Goal: Information Seeking & Learning: Compare options

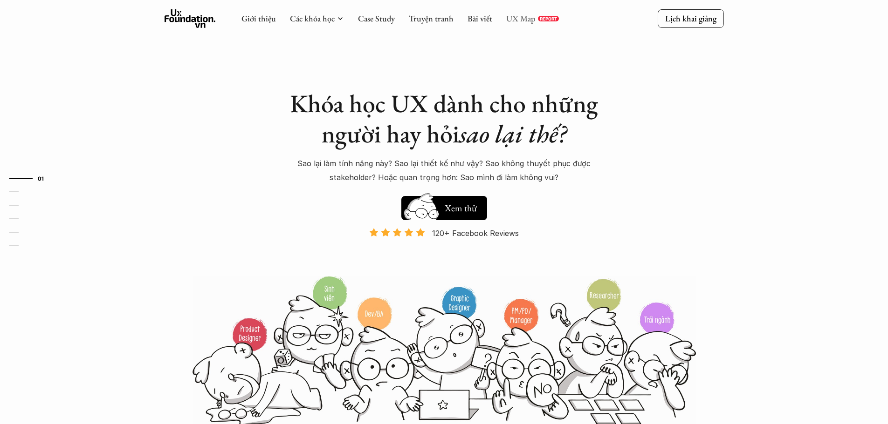
click at [523, 18] on link "UX Map" at bounding box center [520, 18] width 29 height 11
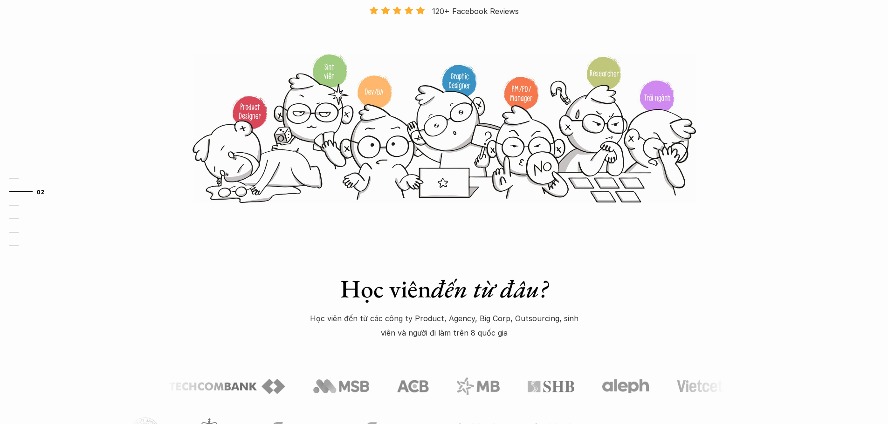
scroll to position [186, 0]
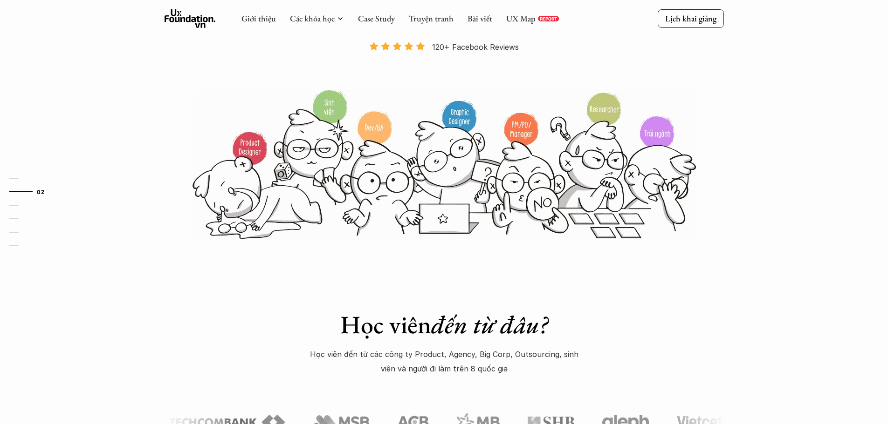
click at [379, 125] on img at bounding box center [443, 164] width 503 height 151
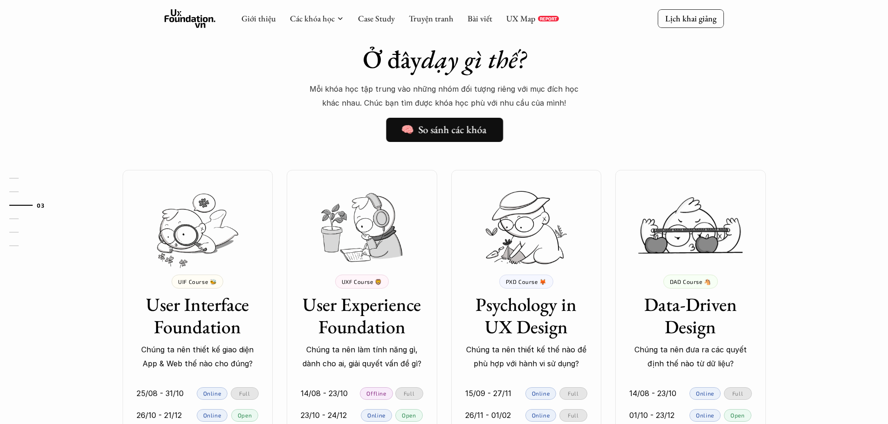
scroll to position [699, 0]
click at [428, 109] on p "Mỗi khóa học tập trung vào những nhóm đối tượng riêng với mục đích học khác nha…" at bounding box center [444, 97] width 280 height 28
click at [422, 119] on link "🧠 So sánh các khóa" at bounding box center [443, 131] width 115 height 24
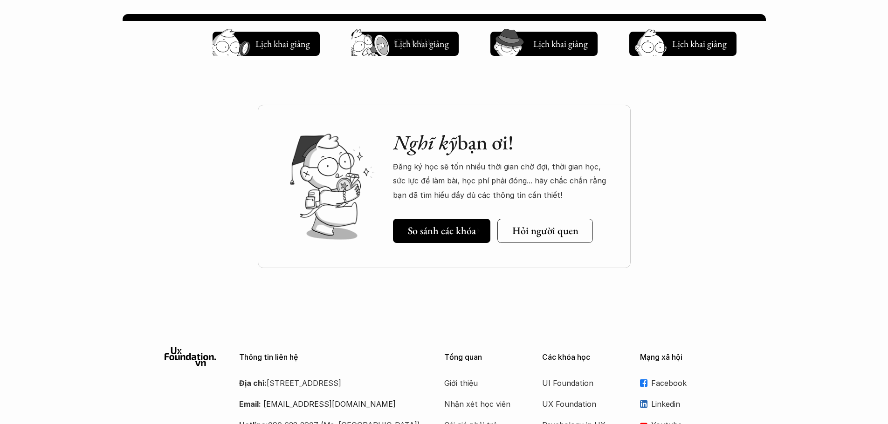
scroll to position [1286, 0]
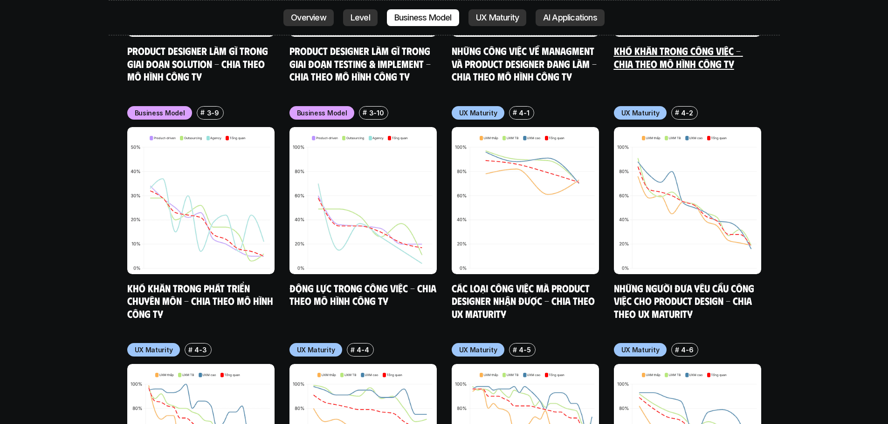
scroll to position [4426, 0]
